Goal: Task Accomplishment & Management: Manage account settings

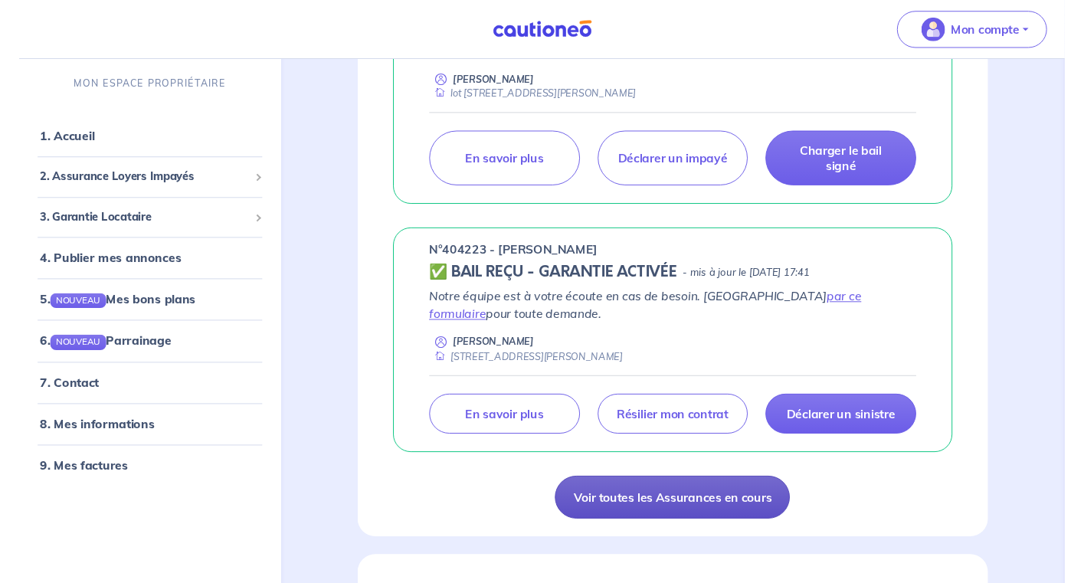
scroll to position [393, 0]
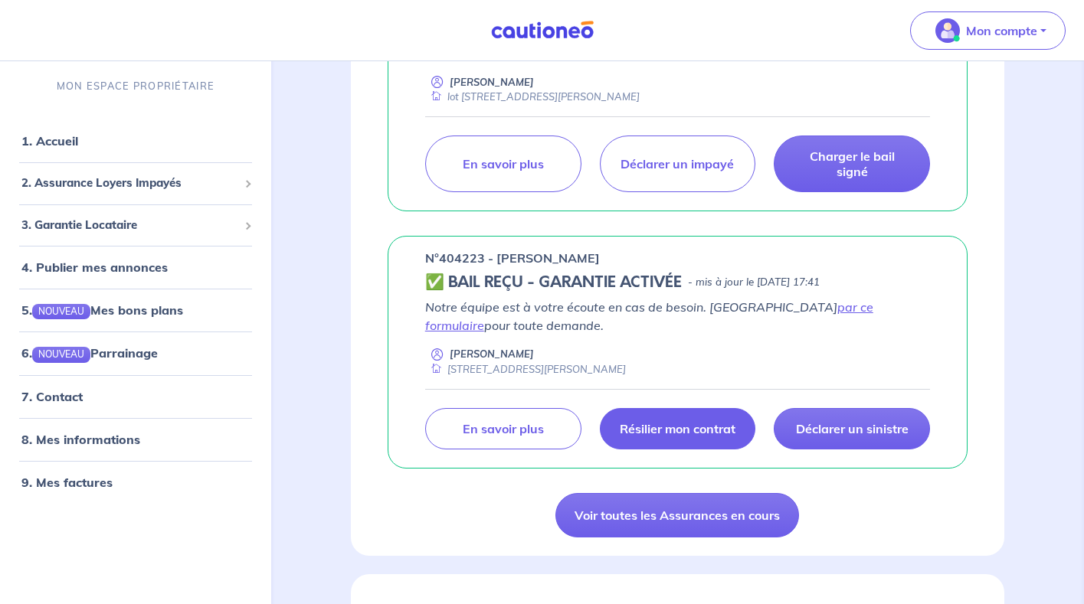
click at [681, 427] on p "Résilier mon contrat" at bounding box center [678, 428] width 116 height 15
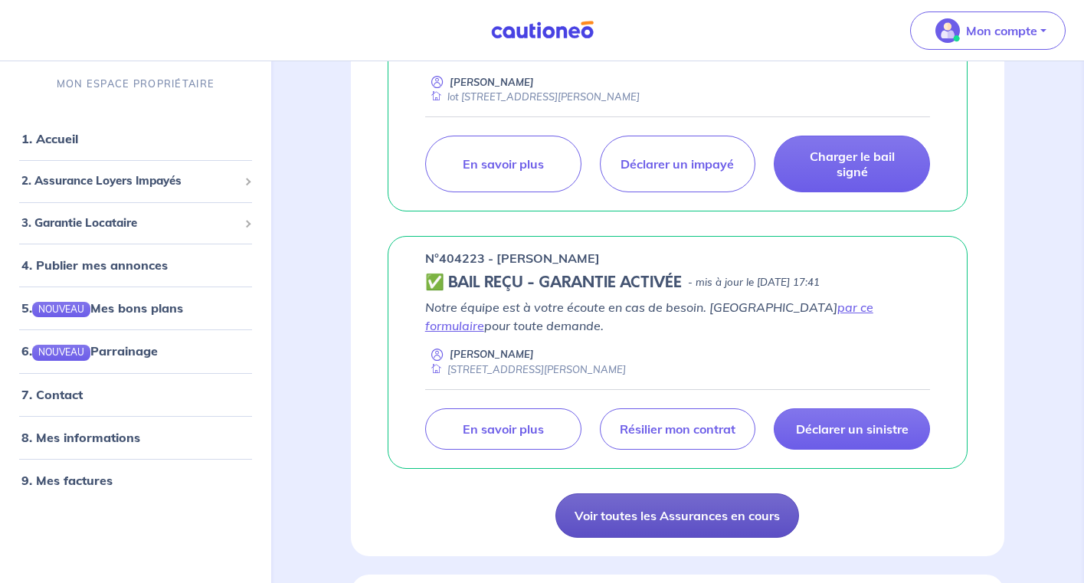
click at [606, 519] on link "Voir toutes les Assurances en cours" at bounding box center [677, 515] width 244 height 44
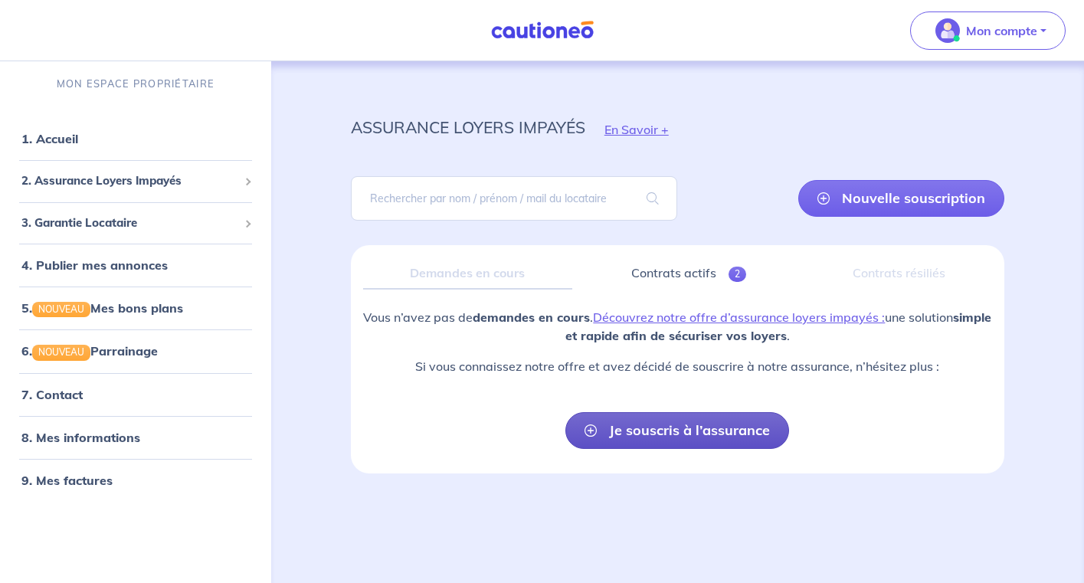
scroll to position [3, 0]
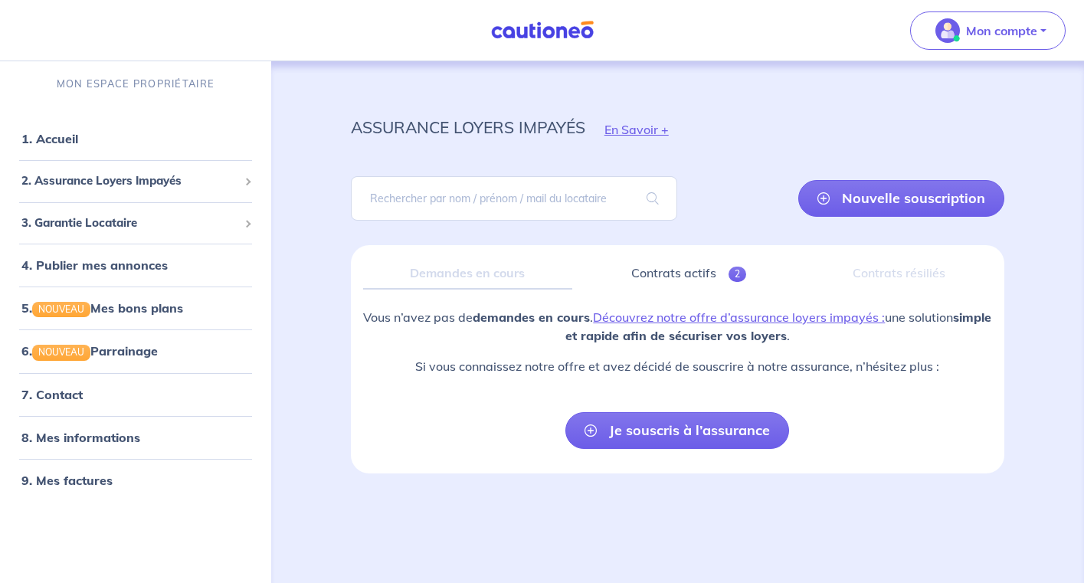
click at [466, 272] on div "Demandes en cours" at bounding box center [467, 273] width 209 height 32
click at [693, 274] on link "Contrats actifs 2" at bounding box center [688, 273] width 208 height 32
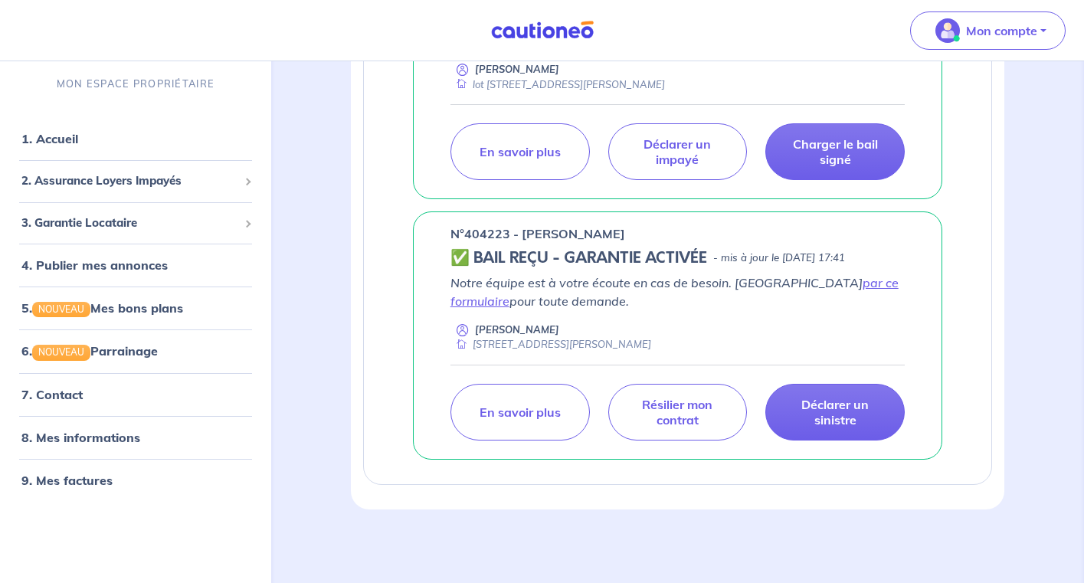
scroll to position [488, 0]
click at [816, 282] on link "par ce formulaire" at bounding box center [674, 292] width 448 height 34
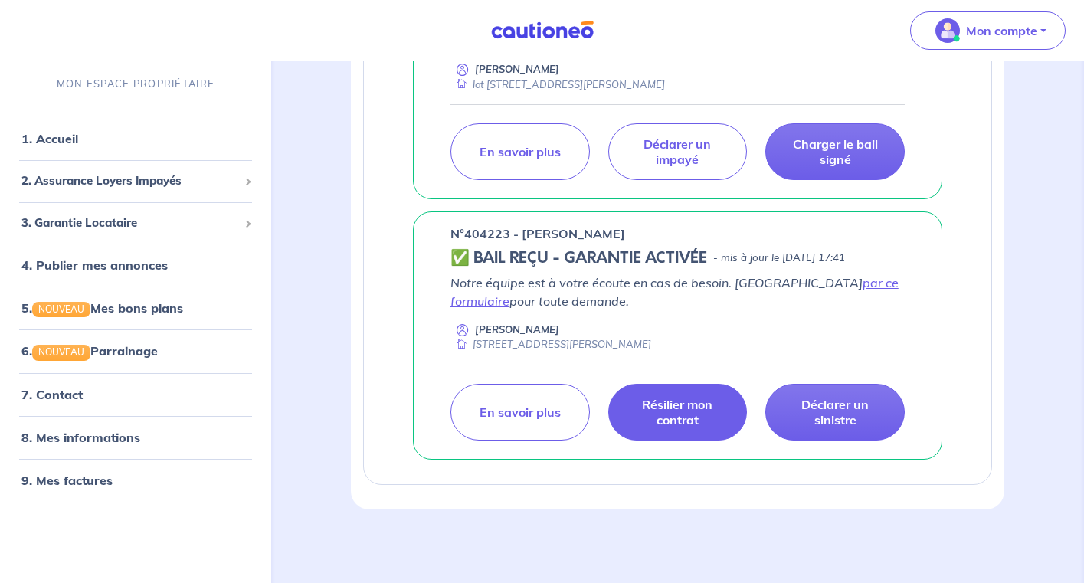
click at [659, 418] on p "Résilier mon contrat" at bounding box center [677, 412] width 101 height 31
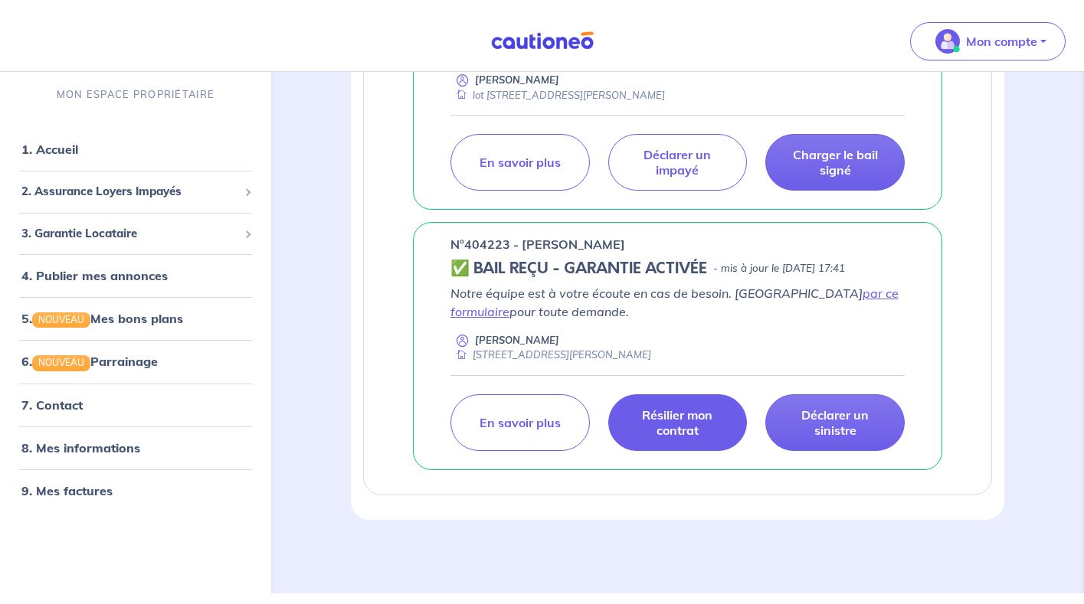
scroll to position [466, 0]
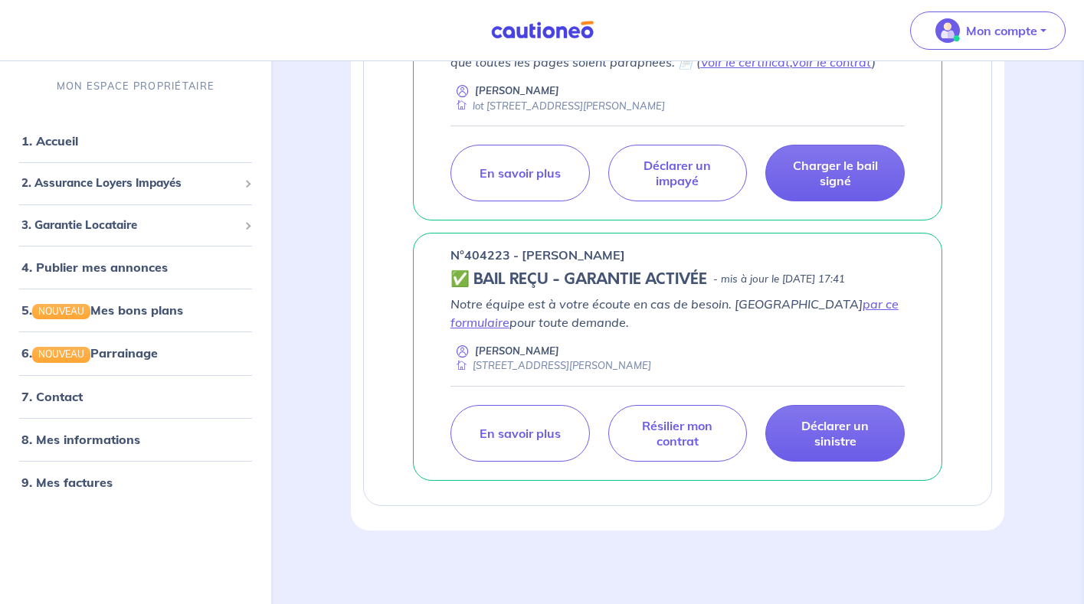
click at [463, 282] on h5 "✅ BAIL REÇU - GARANTIE ACTIVÉE" at bounding box center [578, 279] width 257 height 18
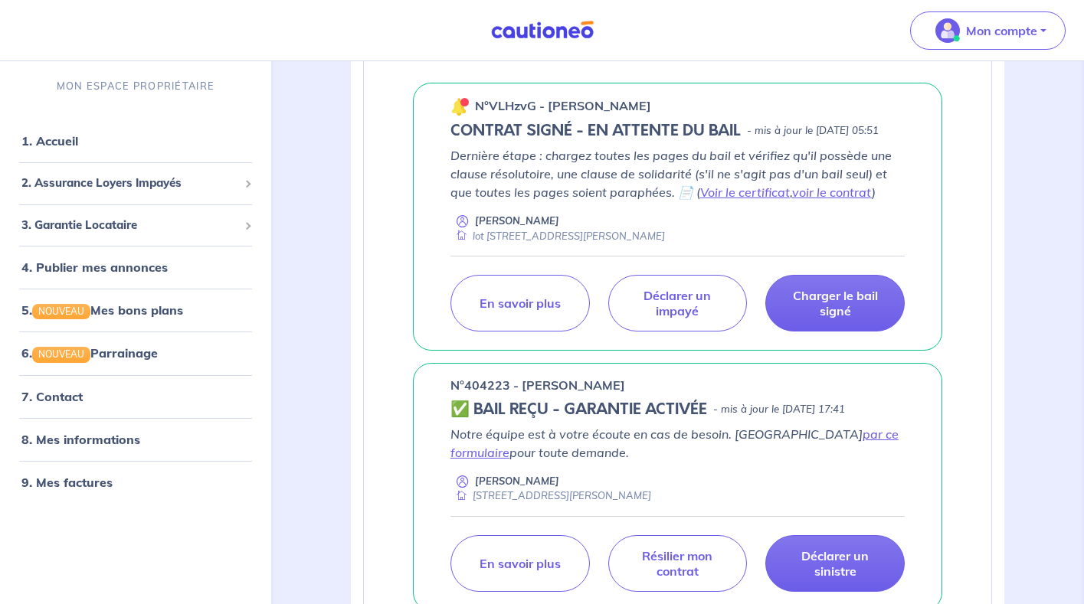
scroll to position [316, 0]
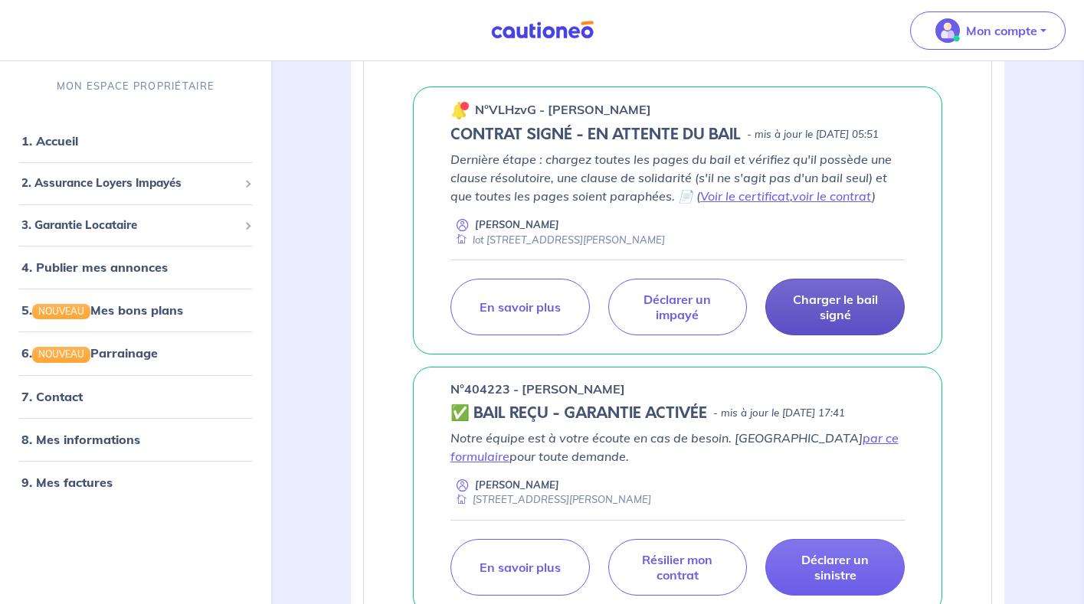
click at [827, 322] on p "Charger le bail signé" at bounding box center [834, 307] width 101 height 31
click at [826, 322] on p "Charger le bail signé" at bounding box center [834, 307] width 101 height 31
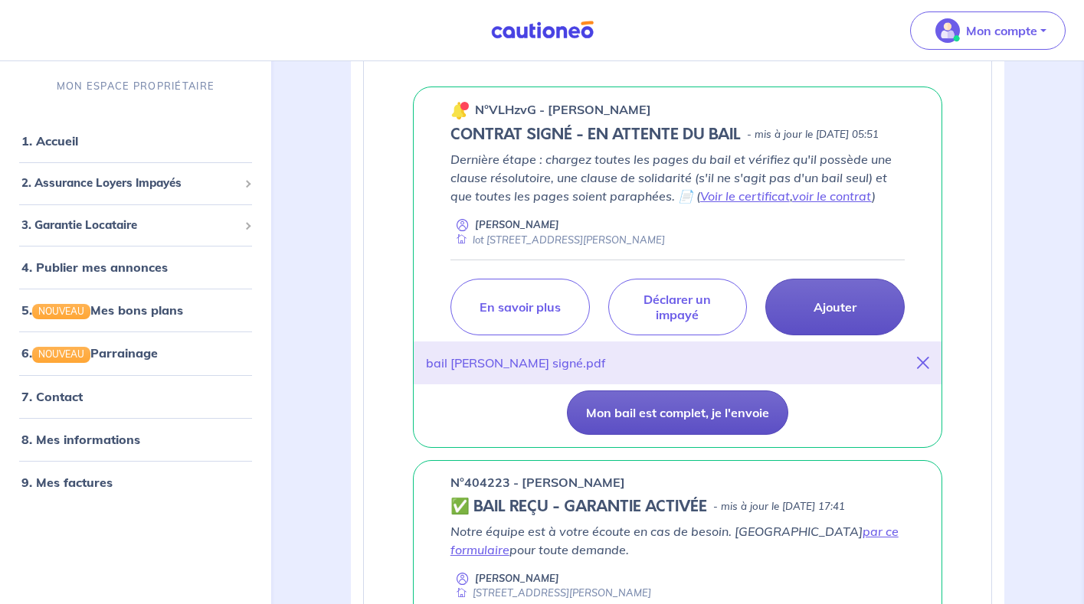
click at [658, 434] on button "Mon bail est complet, je l'envoie" at bounding box center [677, 413] width 221 height 44
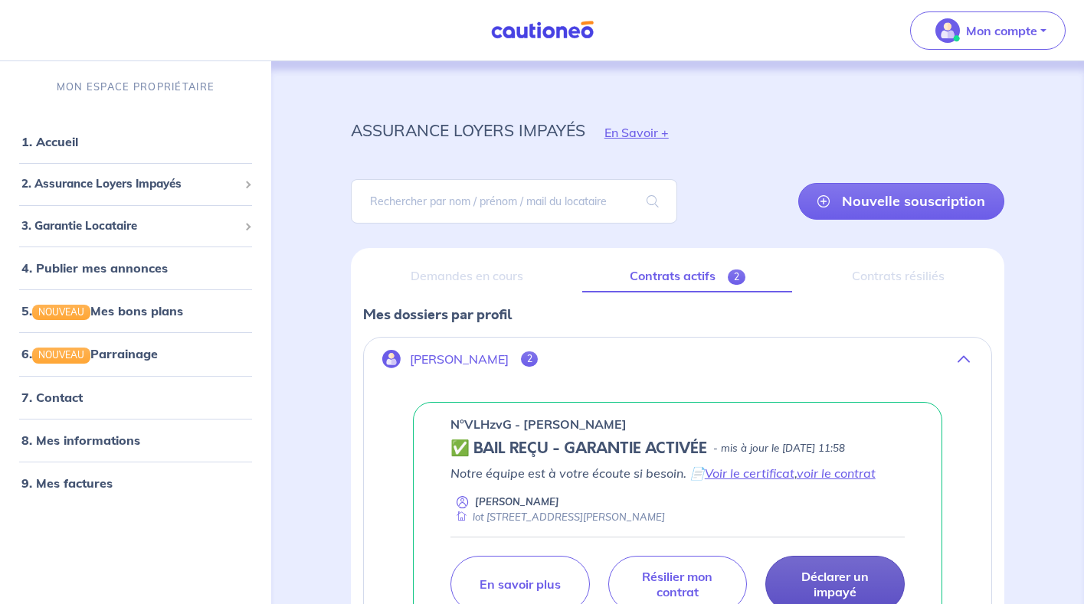
scroll to position [0, 0]
